Goal: Complete application form: Complete application form

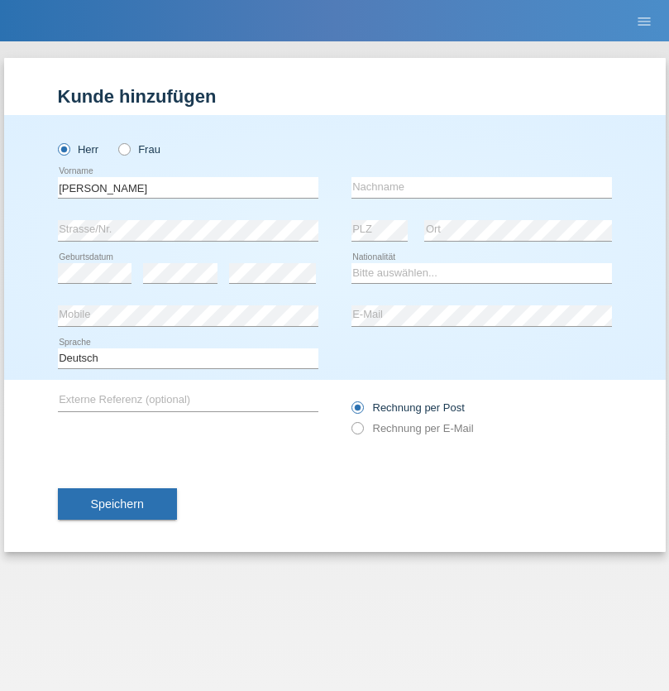
type input "[PERSON_NAME]"
click at [481, 187] on input "text" at bounding box center [482, 187] width 261 height 21
type input "[PERSON_NAME]"
select select "DE"
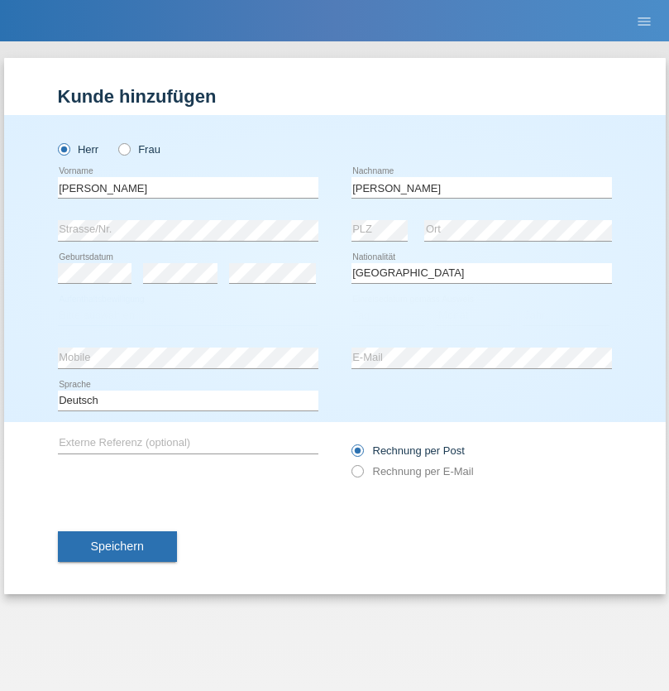
select select "C"
select select "19"
select select "09"
select select "2004"
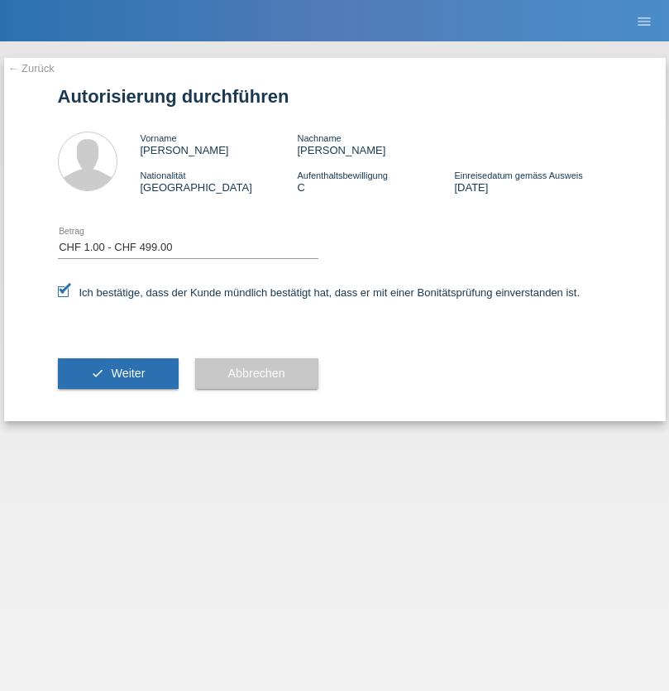
select select "1"
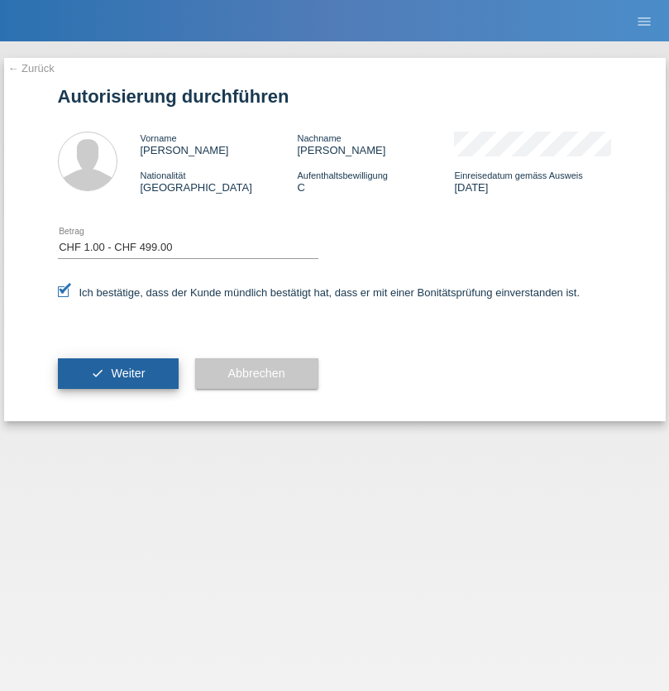
click at [117, 373] on span "Weiter" at bounding box center [128, 372] width 34 height 13
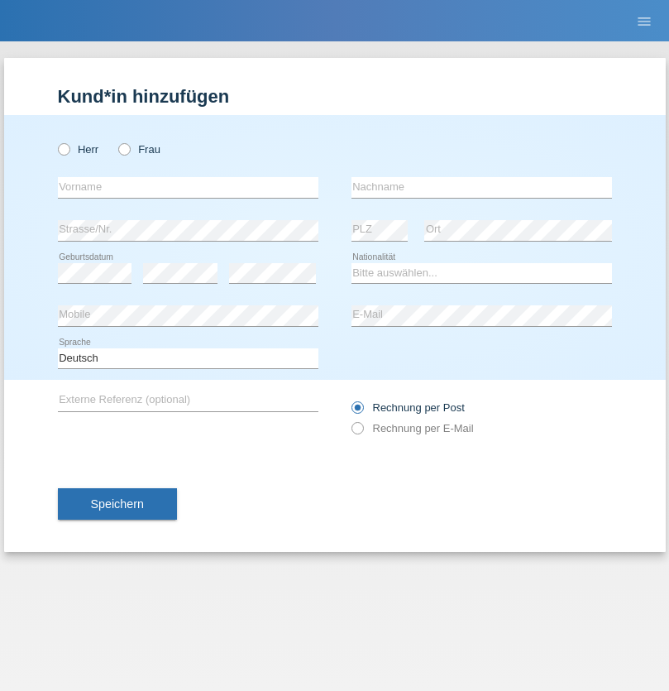
radio input "true"
click at [188, 187] on input "text" at bounding box center [188, 187] width 261 height 21
type input "neval"
click at [481, 187] on input "text" at bounding box center [482, 187] width 261 height 21
type input "kaya"
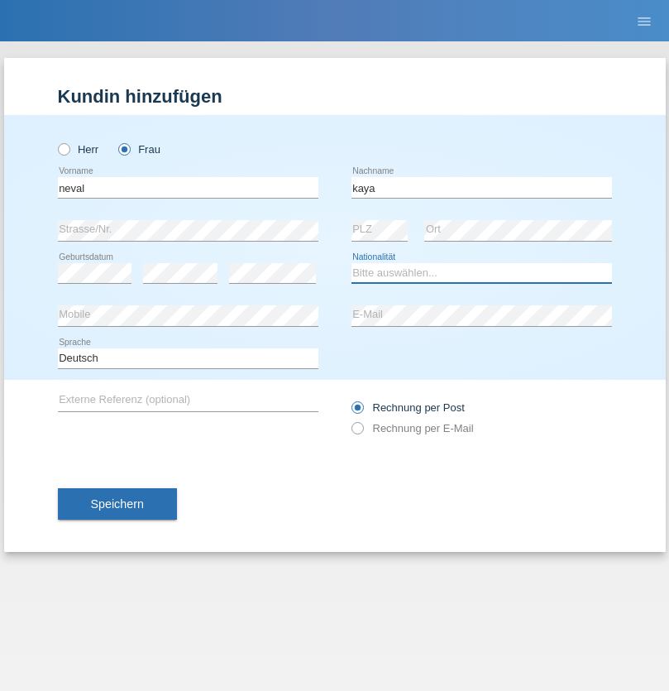
select select "CH"
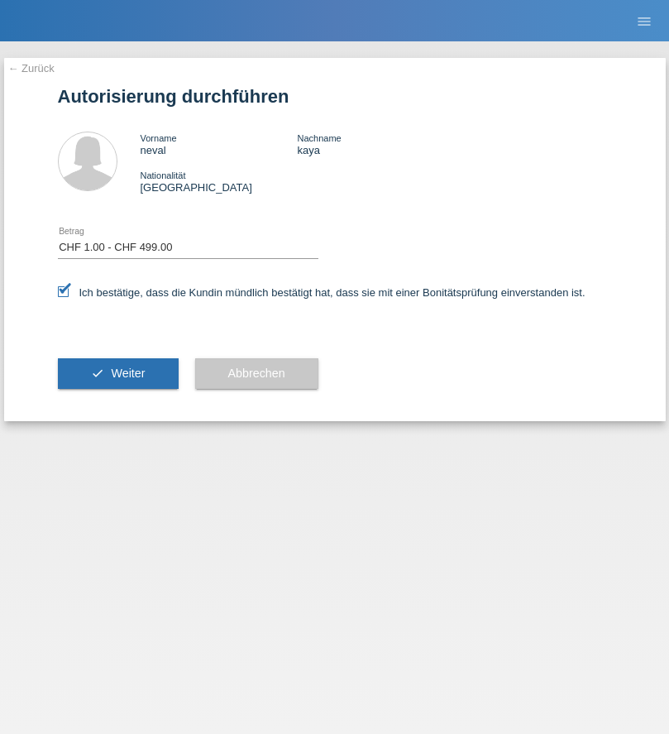
select select "1"
click at [117, 373] on span "Weiter" at bounding box center [128, 372] width 34 height 13
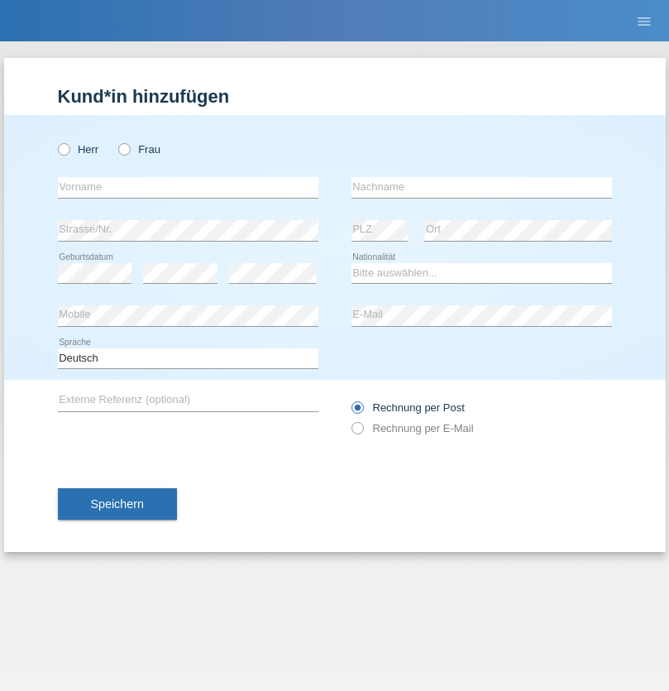
radio input "true"
click at [188, 187] on input "text" at bounding box center [188, 187] width 261 height 21
type input "Nico"
click at [481, 187] on input "text" at bounding box center [482, 187] width 261 height 21
type input "[PERSON_NAME]"
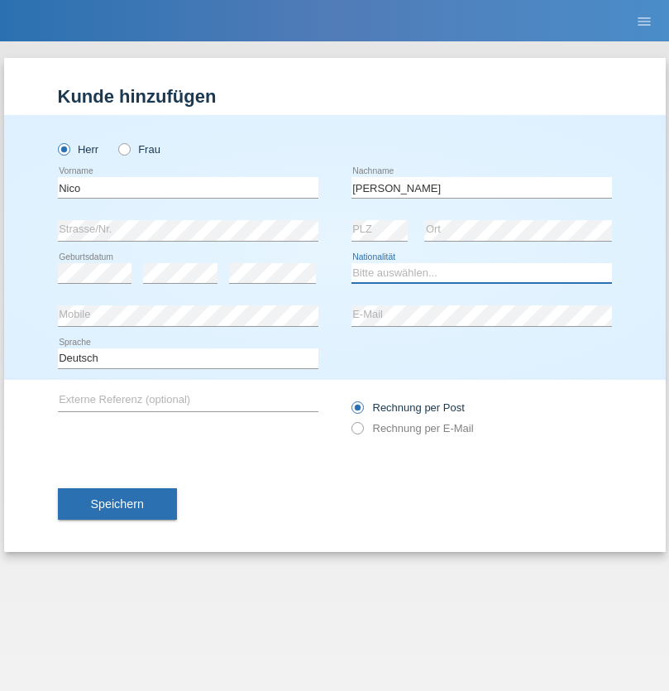
select select "CH"
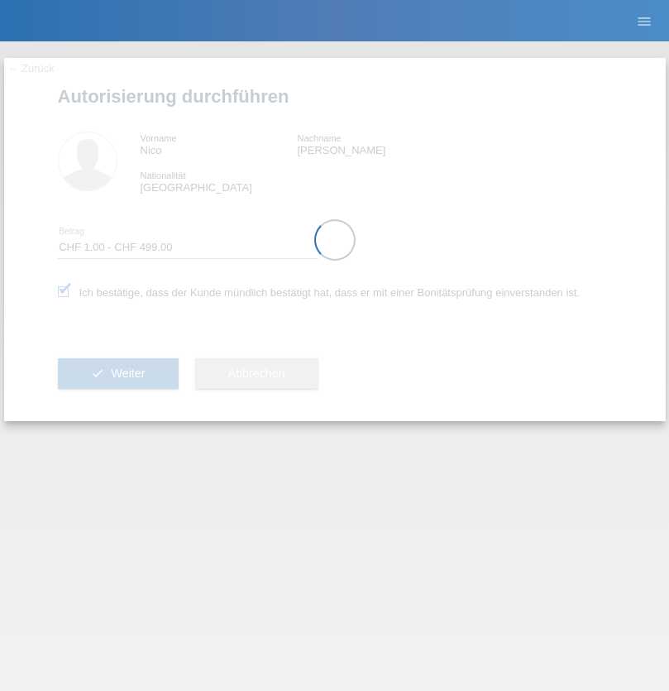
select select "1"
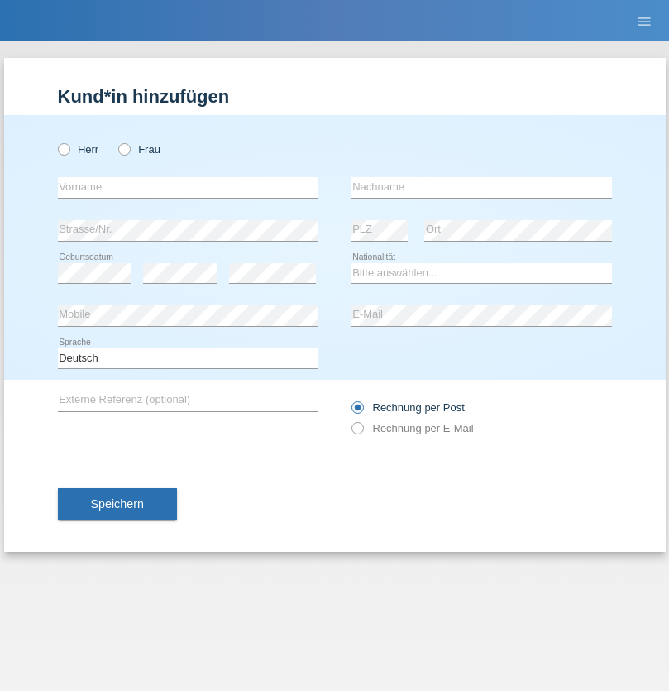
radio input "true"
click at [188, 187] on input "text" at bounding box center [188, 187] width 261 height 21
type input "[PERSON_NAME]"
click at [481, 187] on input "text" at bounding box center [482, 187] width 261 height 21
type input "Bezzola"
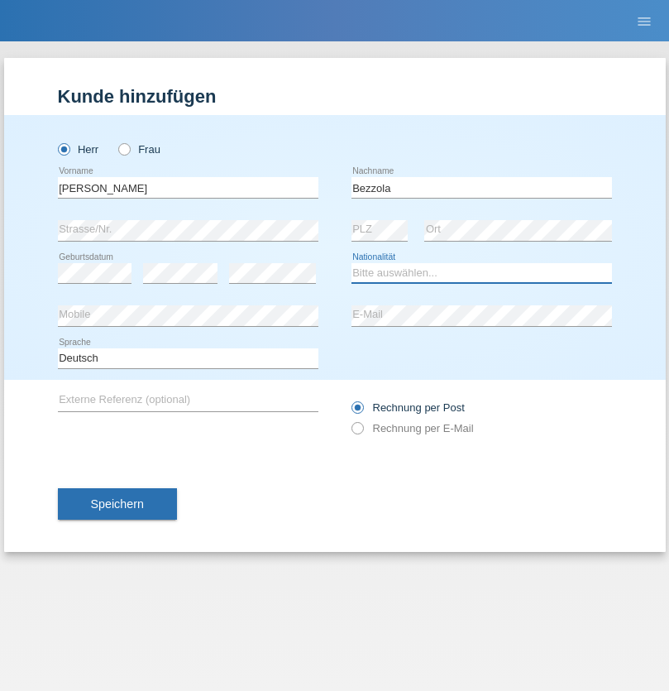
select select "CH"
